Goal: Information Seeking & Learning: Understand process/instructions

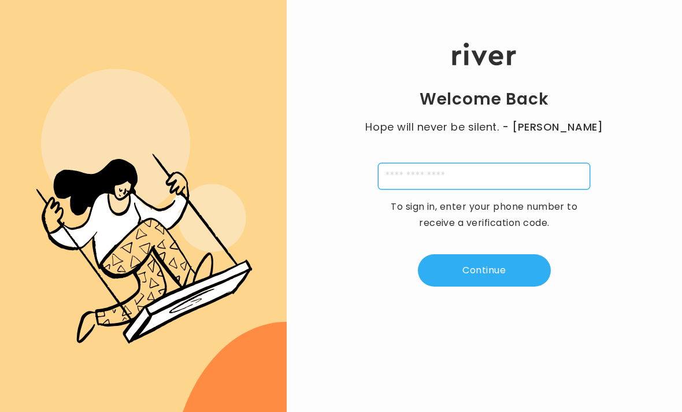
click at [479, 189] on input "tel" at bounding box center [484, 176] width 212 height 27
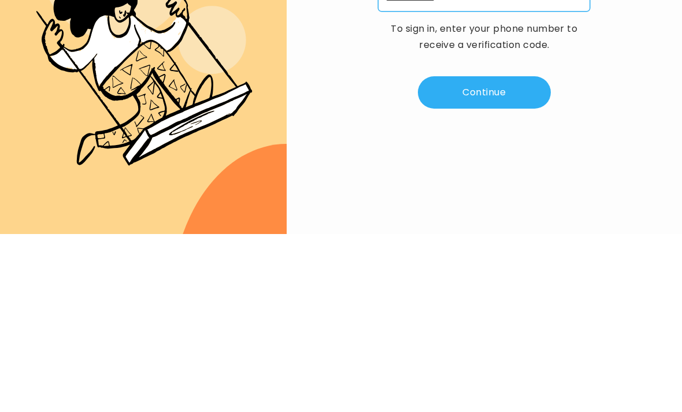
type input "**********"
click at [496, 254] on button "Continue" at bounding box center [484, 270] width 133 height 32
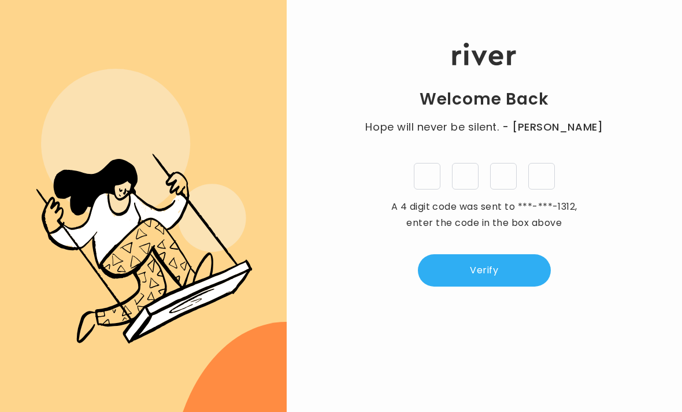
click at [436, 163] on input "tel" at bounding box center [427, 176] width 27 height 27
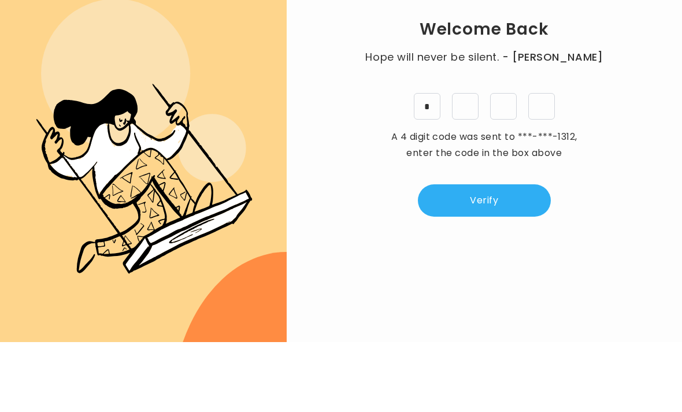
type input "*"
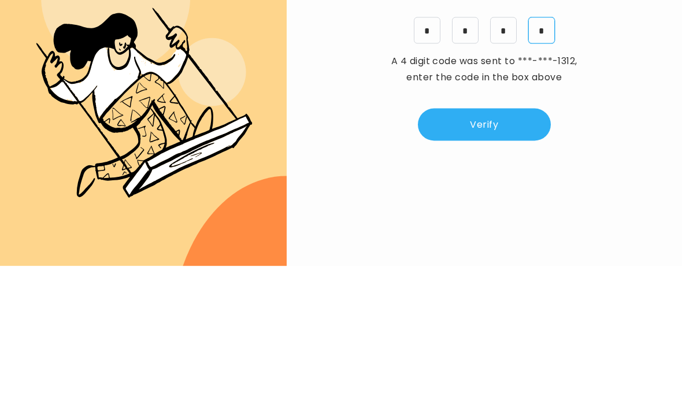
type input "*"
click at [493, 254] on button "Verify" at bounding box center [484, 270] width 133 height 32
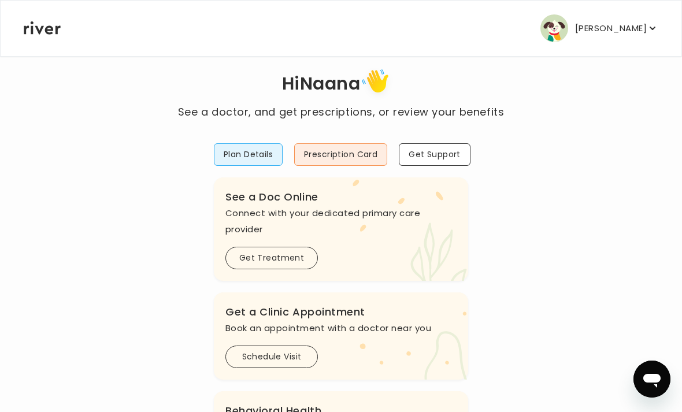
scroll to position [23, 0]
click at [258, 153] on button "Plan Details" at bounding box center [248, 154] width 69 height 23
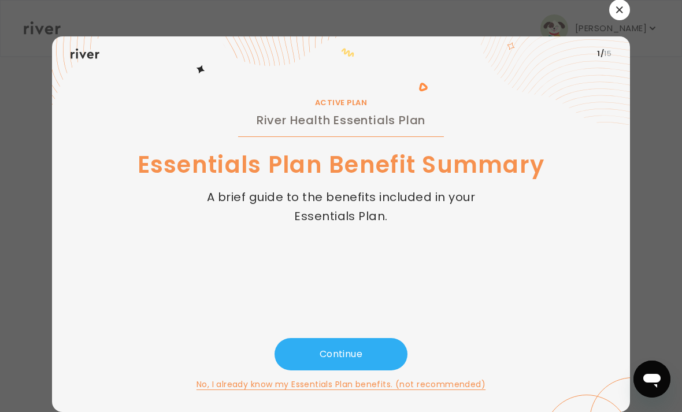
scroll to position [37, 0]
click at [355, 338] on button "Continue" at bounding box center [340, 354] width 133 height 32
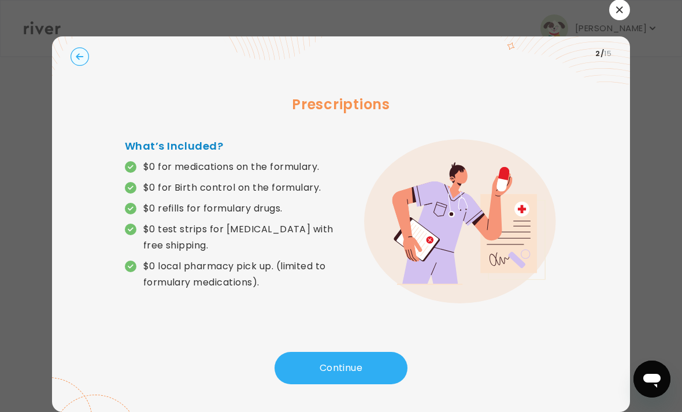
click at [79, 48] on circle "button" at bounding box center [80, 57] width 18 height 18
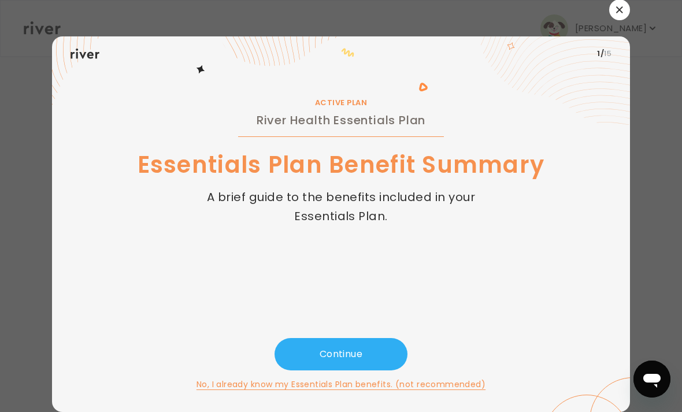
click at [428, 69] on icon at bounding box center [300, 70] width 266 height 69
click at [345, 377] on button "No, I already know my Essentials Plan benefits. (not recommended)" at bounding box center [340, 384] width 289 height 14
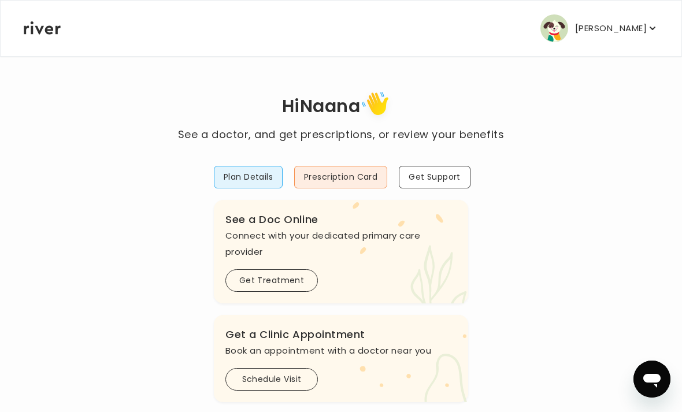
click at [265, 177] on button "Plan Details" at bounding box center [248, 177] width 69 height 23
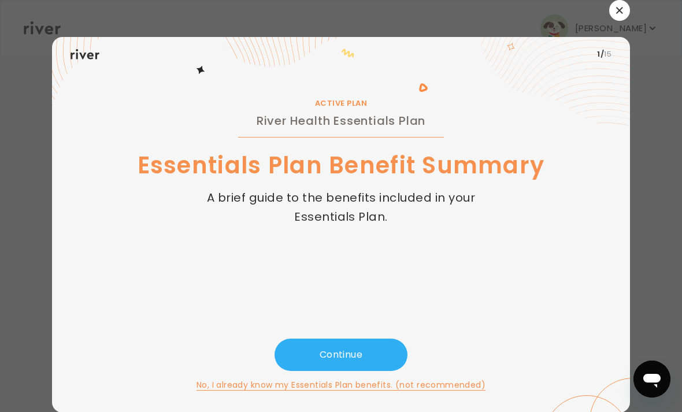
click at [359, 371] on button "Continue" at bounding box center [340, 354] width 133 height 32
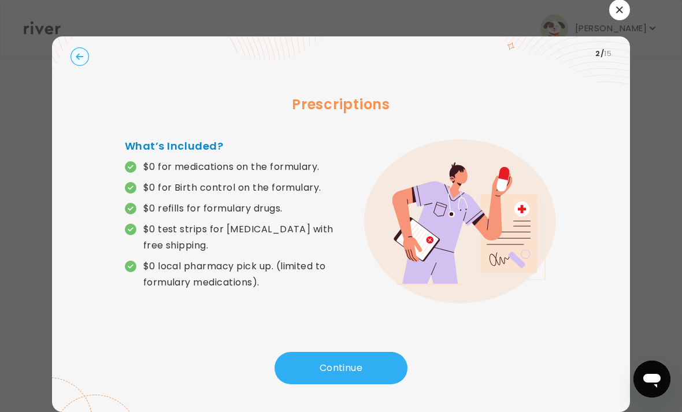
click at [355, 352] on button "Continue" at bounding box center [340, 368] width 133 height 32
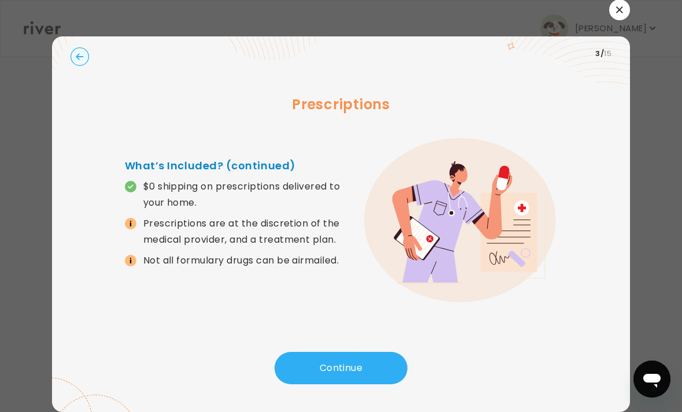
click at [345, 352] on button "Continue" at bounding box center [340, 368] width 133 height 32
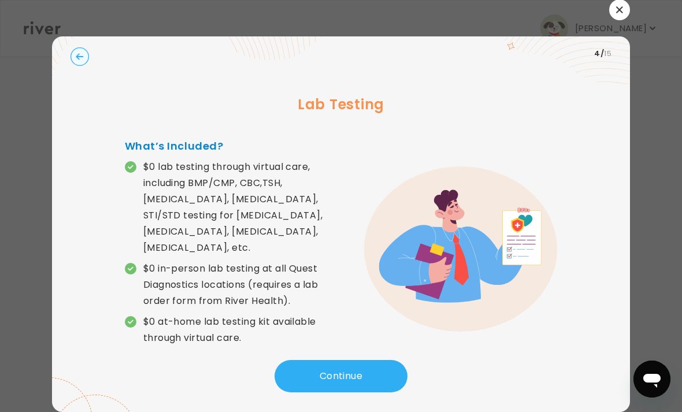
click at [349, 360] on button "Continue" at bounding box center [340, 376] width 133 height 32
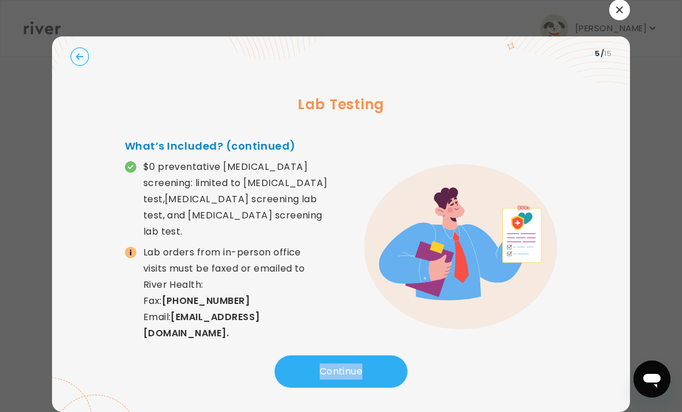
click at [423, 107] on icon at bounding box center [423, 126] width 9 height 87
click at [342, 355] on button "Continue" at bounding box center [340, 371] width 133 height 32
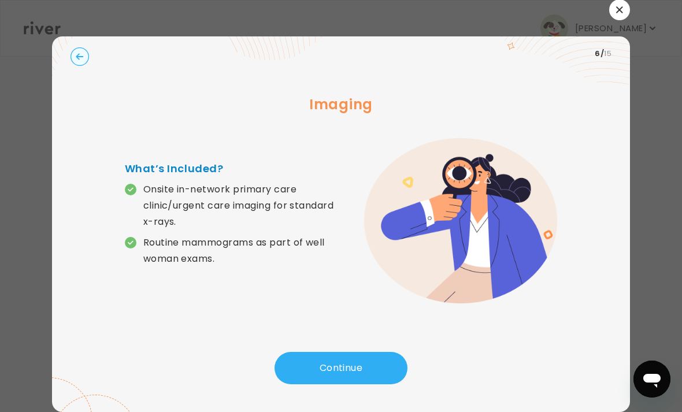
click at [349, 352] on button "Continue" at bounding box center [340, 368] width 133 height 32
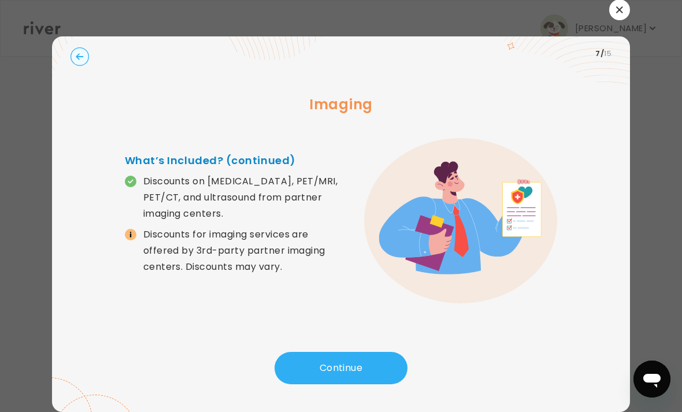
click at [344, 352] on button "Continue" at bounding box center [340, 368] width 133 height 32
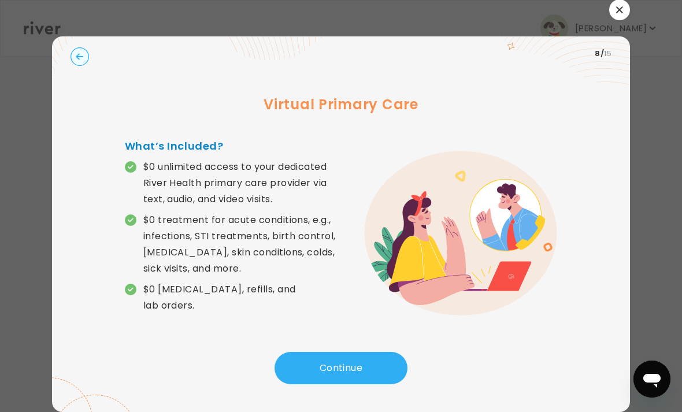
click at [345, 357] on button "Continue" at bounding box center [340, 368] width 133 height 32
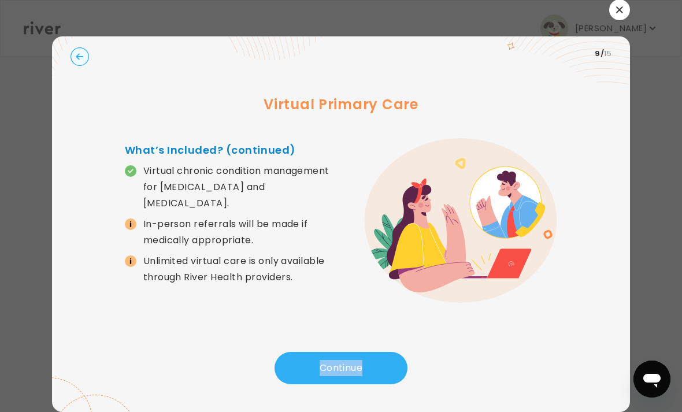
click at [80, 49] on icon at bounding box center [92, 52] width 80 height 88
click at [78, 53] on icon "button" at bounding box center [80, 56] width 8 height 6
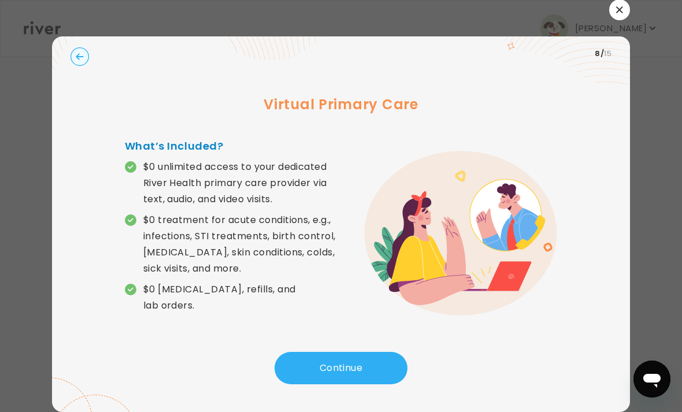
click at [74, 48] on circle "button" at bounding box center [80, 57] width 18 height 18
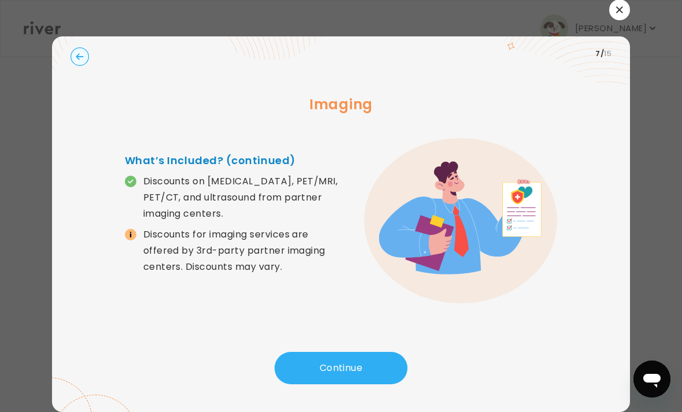
click at [64, 34] on icon at bounding box center [92, 52] width 80 height 88
click at [76, 48] on circle "button" at bounding box center [80, 57] width 18 height 18
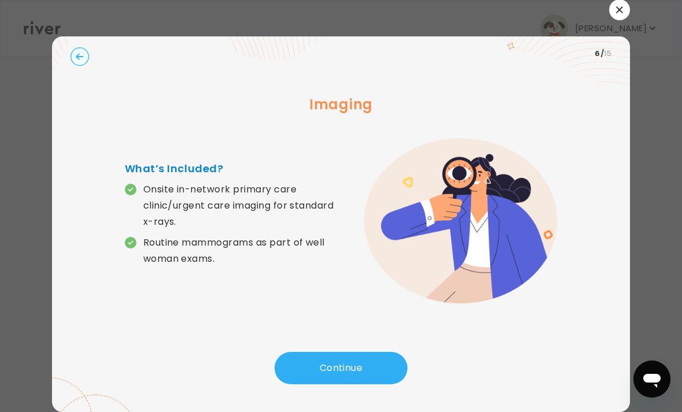
click at [77, 53] on icon "button" at bounding box center [80, 56] width 8 height 6
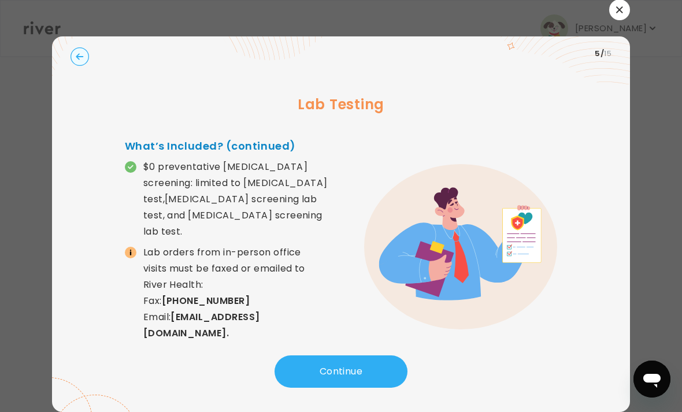
click at [65, 39] on icon at bounding box center [92, 52] width 80 height 88
click at [77, 48] on circle "button" at bounding box center [80, 57] width 18 height 18
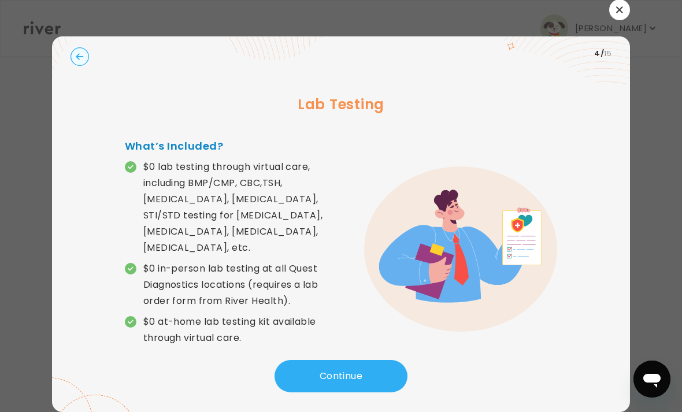
click at [58, 39] on icon at bounding box center [92, 52] width 80 height 88
click at [80, 48] on circle "button" at bounding box center [80, 57] width 18 height 18
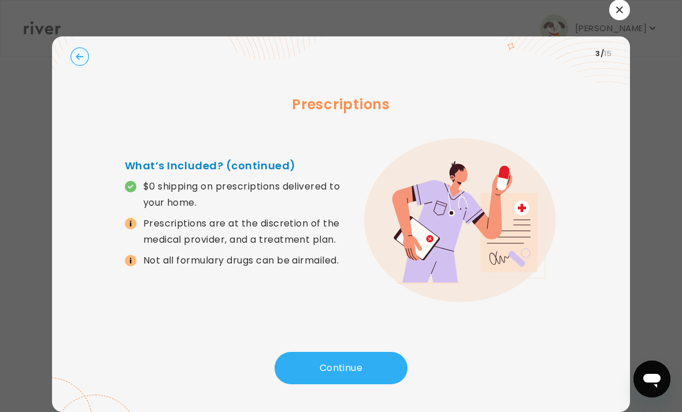
click at [345, 352] on button "Continue" at bounding box center [340, 368] width 133 height 32
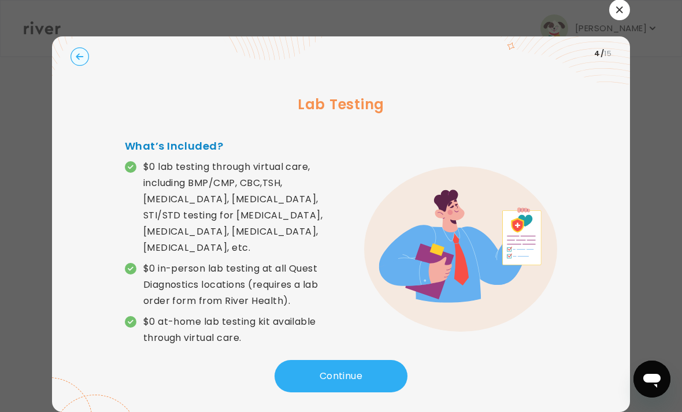
click at [344, 360] on button "Continue" at bounding box center [340, 376] width 133 height 32
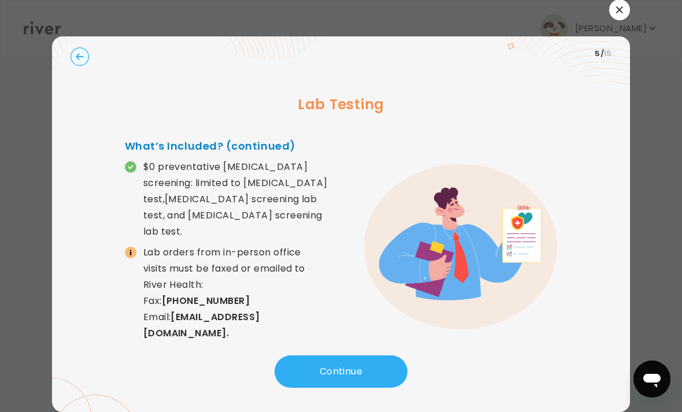
click at [344, 355] on button "Continue" at bounding box center [340, 371] width 133 height 32
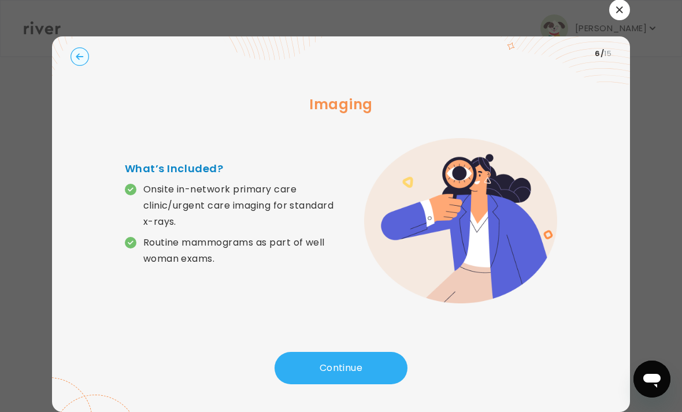
click at [341, 352] on button "Continue" at bounding box center [340, 368] width 133 height 32
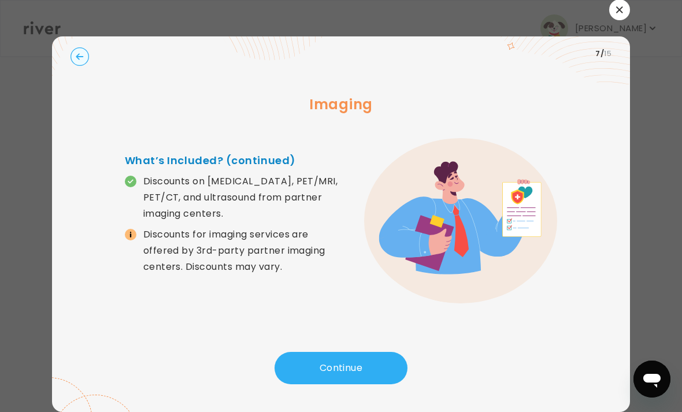
click at [345, 352] on button "Continue" at bounding box center [340, 368] width 133 height 32
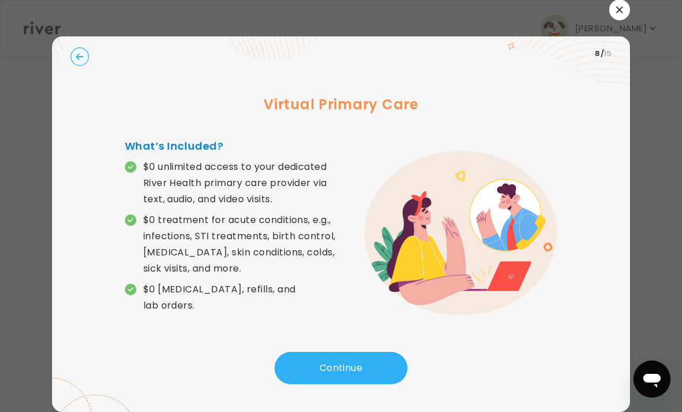
click at [340, 352] on button "Continue" at bounding box center [340, 368] width 133 height 32
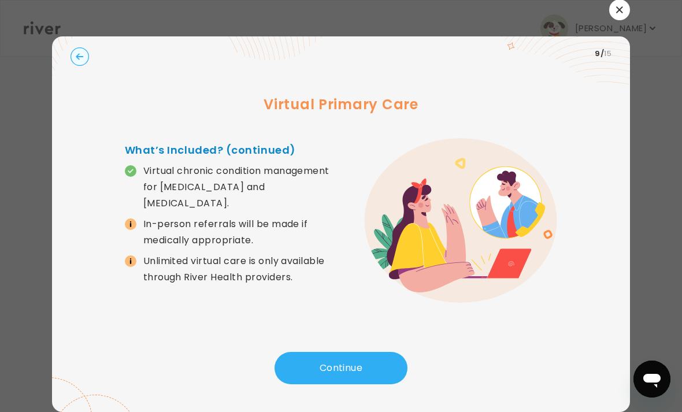
click at [342, 352] on button "Continue" at bounding box center [340, 368] width 133 height 32
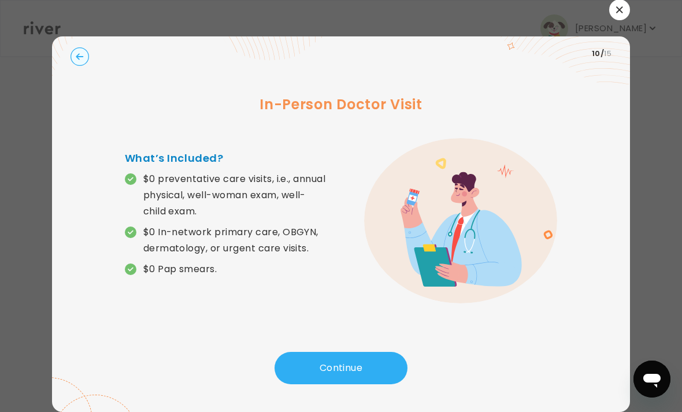
click at [346, 352] on button "Continue" at bounding box center [340, 368] width 133 height 32
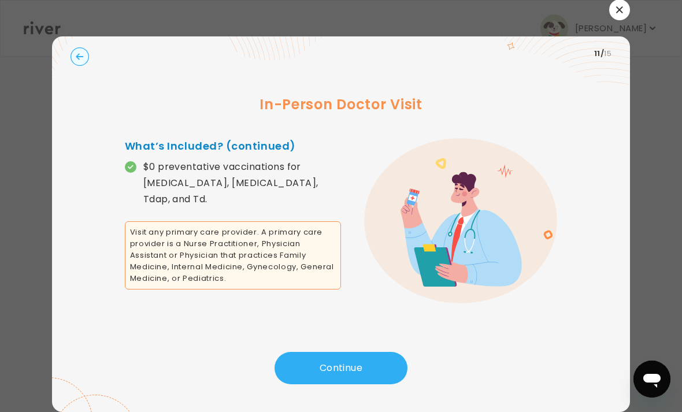
click at [329, 352] on button "Continue" at bounding box center [340, 368] width 133 height 32
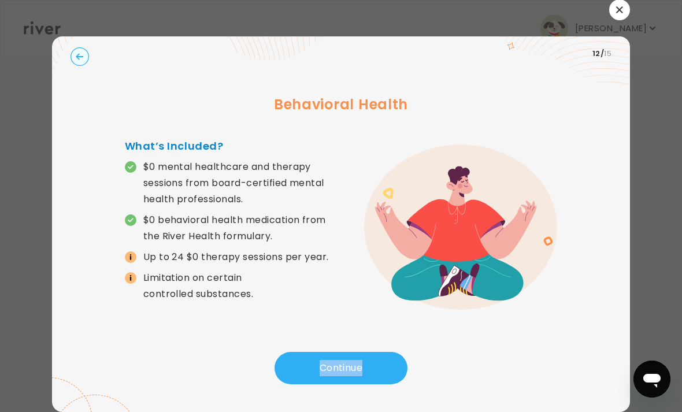
click at [328, 359] on button "Continue" at bounding box center [340, 368] width 133 height 32
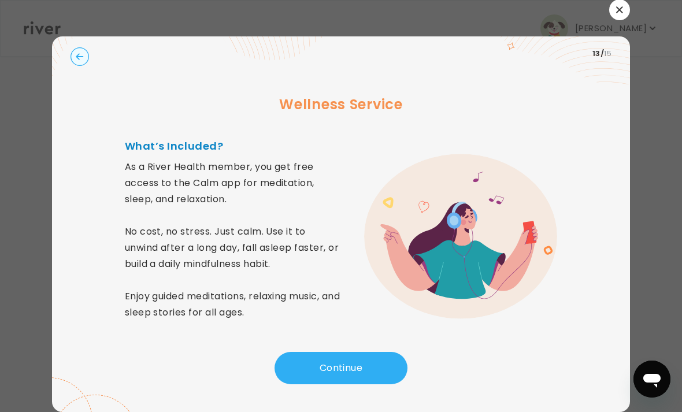
click at [332, 356] on button "Continue" at bounding box center [340, 368] width 133 height 32
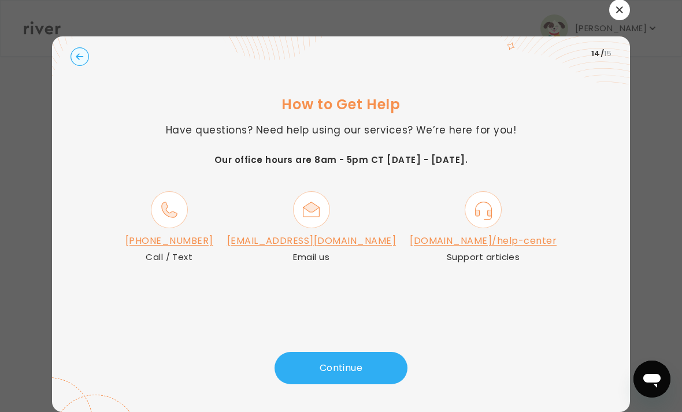
click at [456, 234] on link "river.health/help-center" at bounding box center [482, 240] width 147 height 13
click at [601, 5] on div "14 / 15 How to Get Help Have questions? Need help using our services? We’re her…" at bounding box center [341, 205] width 578 height 412
